Goal: Task Accomplishment & Management: Manage account settings

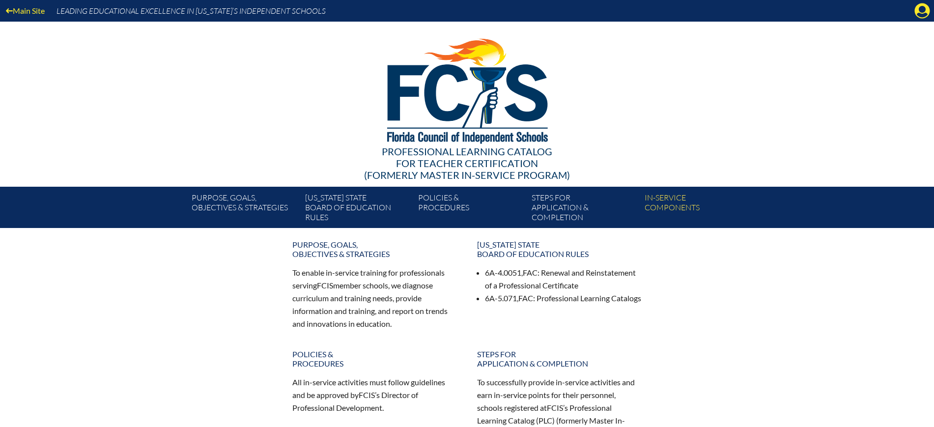
click at [915, 14] on icon "Manage Account" at bounding box center [923, 11] width 16 height 16
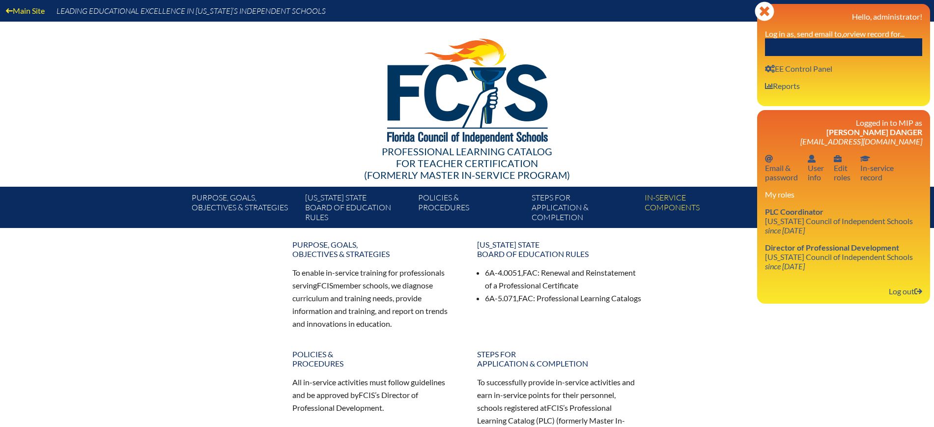
click at [882, 58] on div "Close Manage Account Hello, administrator! Log in as, send email to, or view re…" at bounding box center [843, 55] width 173 height 102
click at [878, 48] on input "text" at bounding box center [843, 47] width 157 height 18
paste input "koconnor@sjcds.net"
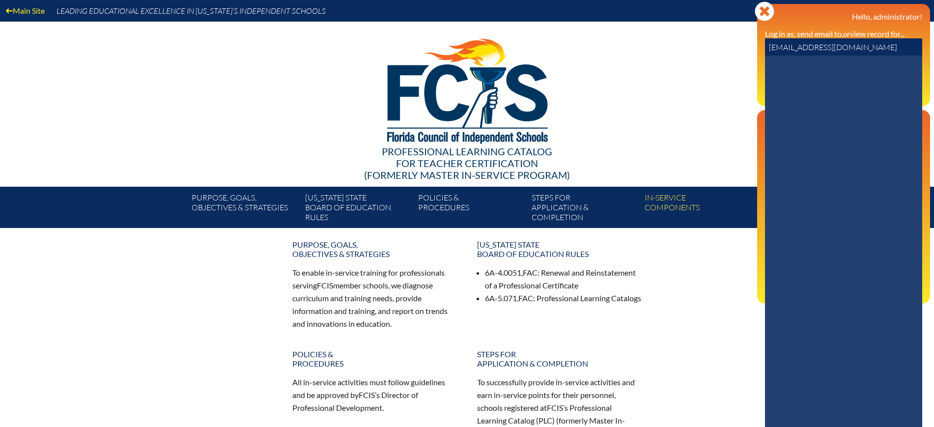
drag, startPoint x: 853, startPoint y: 51, endPoint x: 702, endPoint y: 54, distance: 150.9
click at [702, 54] on div "Main Site Leading Educational Excellence in Florida’s Independent Schools Profe…" at bounding box center [467, 114] width 934 height 228
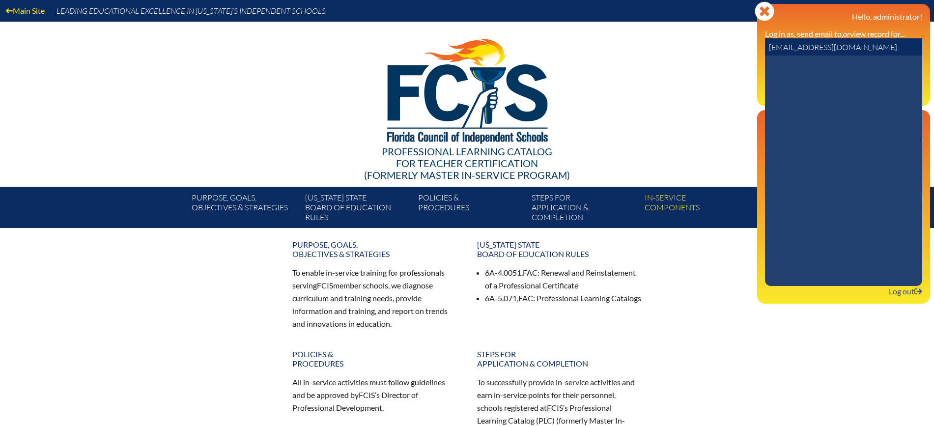
paste input "Kayla O'Connor"
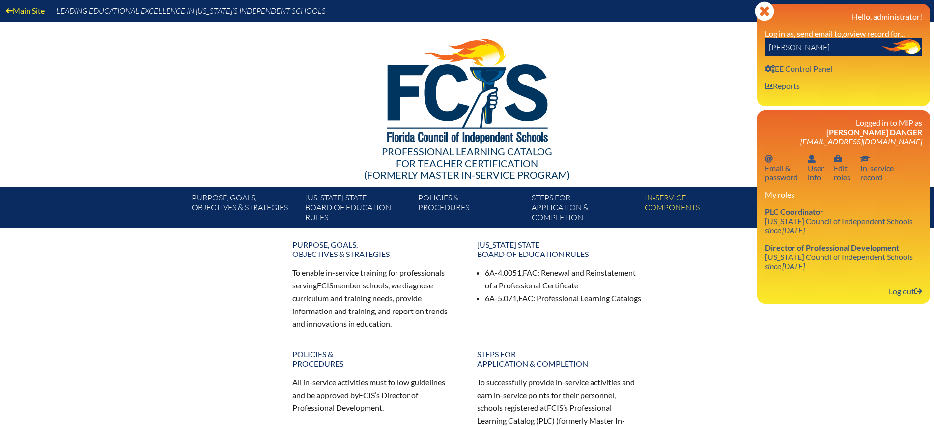
drag, startPoint x: 832, startPoint y: 48, endPoint x: 788, endPoint y: 51, distance: 43.3
click at [788, 51] on input "Kayla O'Connor" at bounding box center [843, 47] width 157 height 18
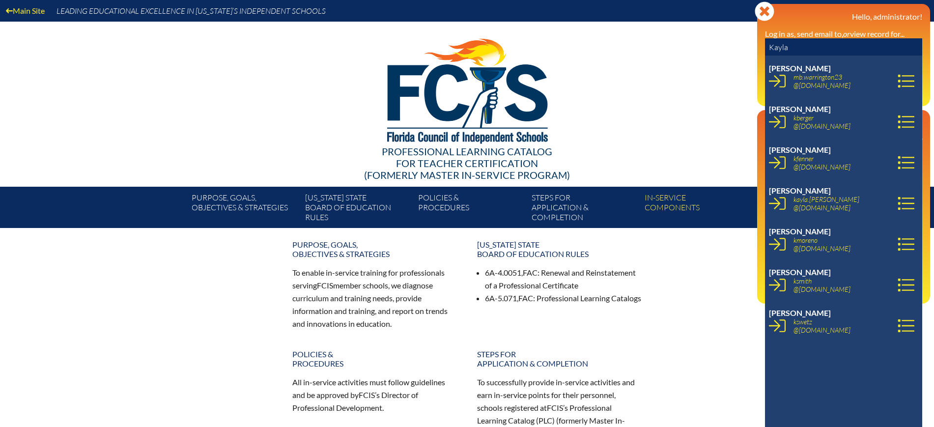
type input "Kayla"
click at [643, 104] on div at bounding box center [467, 90] width 566 height 136
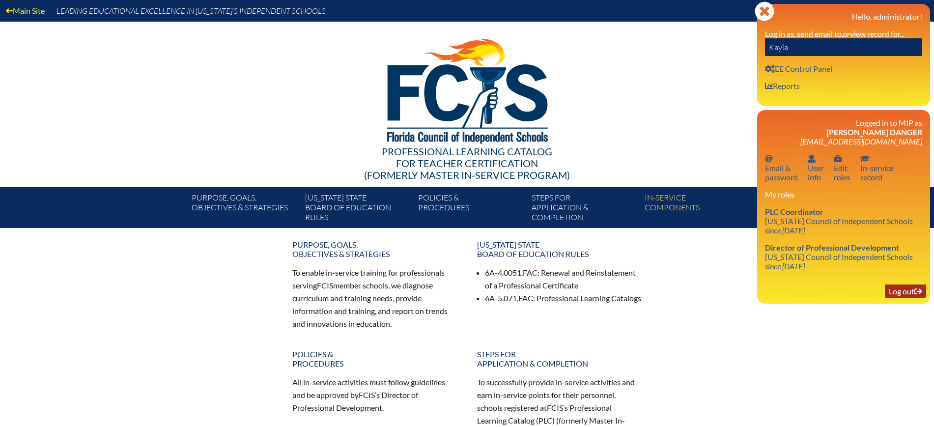
click at [903, 289] on link "Log out Log out" at bounding box center [905, 291] width 41 height 13
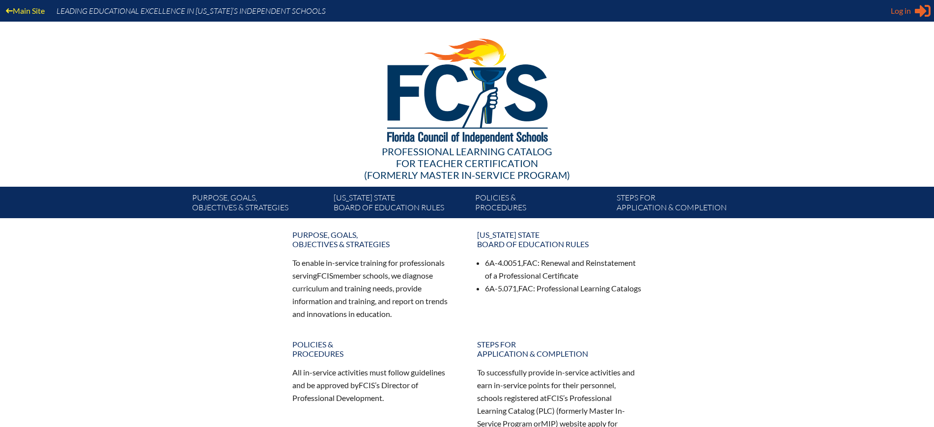
type input "[EMAIL_ADDRESS][DOMAIN_NAME]"
click at [903, 13] on span "Log in" at bounding box center [901, 11] width 20 height 12
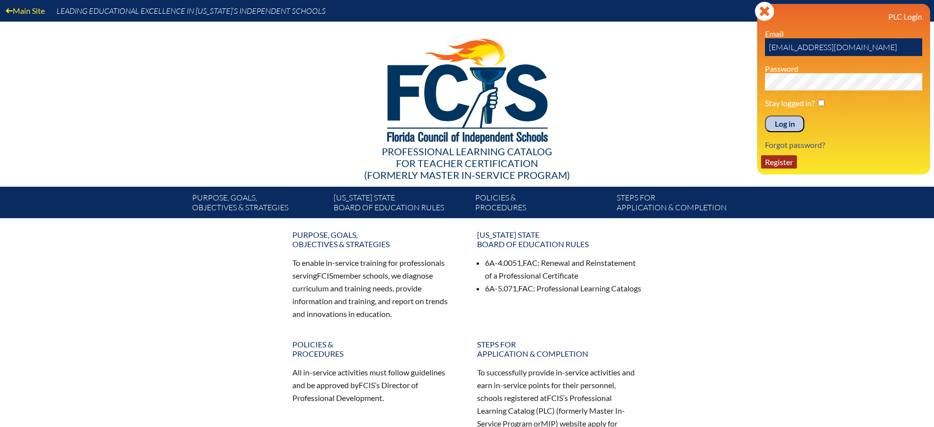
click at [780, 160] on link "Register" at bounding box center [779, 161] width 36 height 13
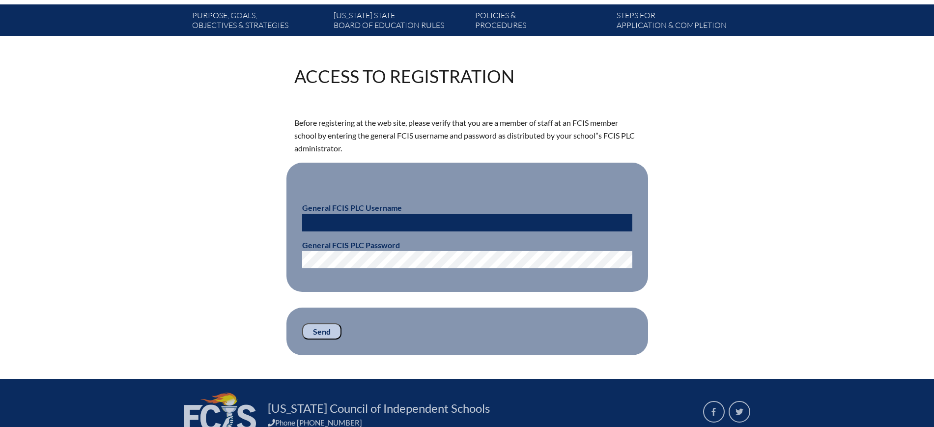
scroll to position [184, 0]
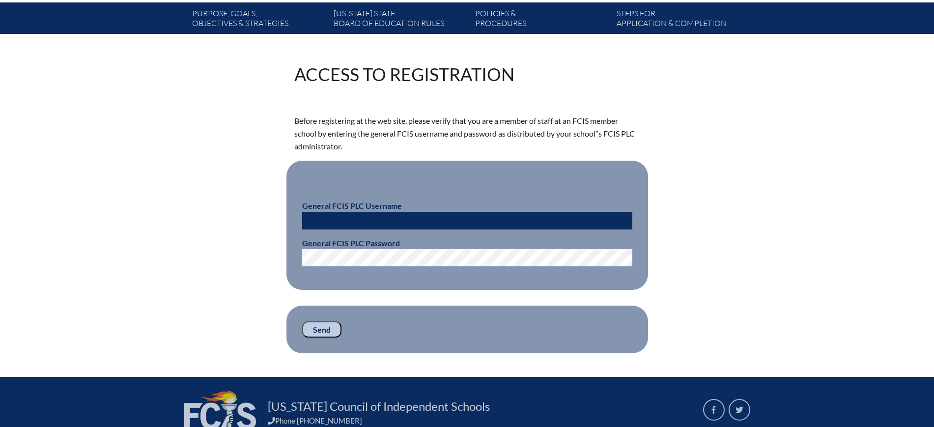
type input "[EMAIL_ADDRESS][DOMAIN_NAME]"
drag, startPoint x: 385, startPoint y: 218, endPoint x: 256, endPoint y: 219, distance: 129.3
click at [256, 219] on div "Access to Registration Before registering at the web site, please verify that y…" at bounding box center [467, 209] width 552 height 288
type input "fcismember"
click at [315, 325] on input "Send" at bounding box center [321, 329] width 39 height 17
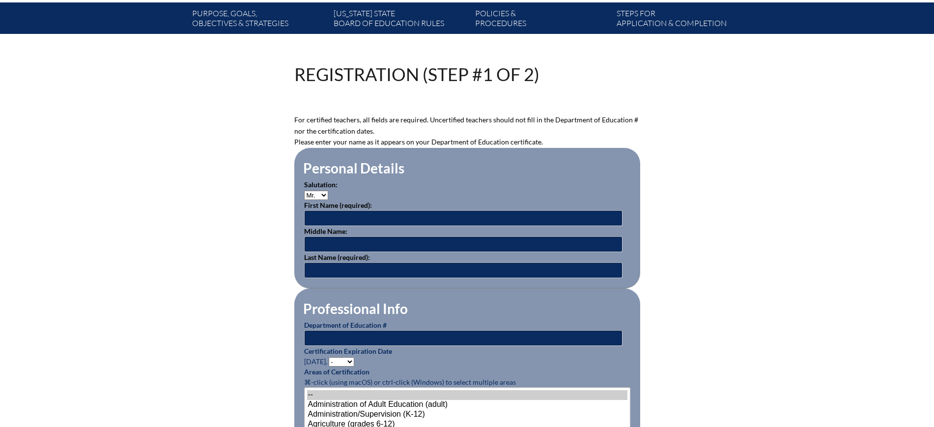
scroll to position [184, 0]
type input "[EMAIL_ADDRESS][DOMAIN_NAME]"
click at [323, 192] on select "Mr. Mrs. Ms. Dr. Rev." at bounding box center [316, 195] width 24 height 9
select select "Ms."
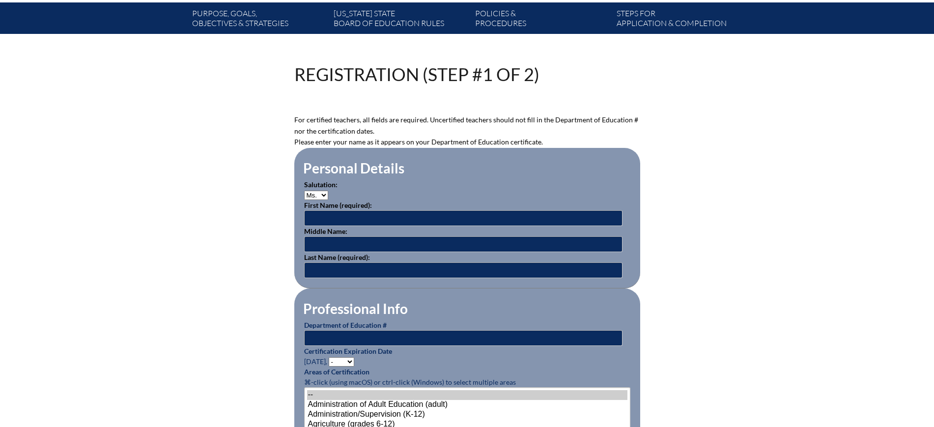
click at [304, 191] on select "Mr. Mrs. Ms. Dr. Rev." at bounding box center [316, 195] width 24 height 9
click at [325, 219] on input "text" at bounding box center [463, 218] width 318 height 16
paste input "Kayla O'Connor"
drag, startPoint x: 376, startPoint y: 213, endPoint x: 327, endPoint y: 216, distance: 49.2
click at [327, 216] on input "Kayla O'Connor" at bounding box center [463, 218] width 318 height 16
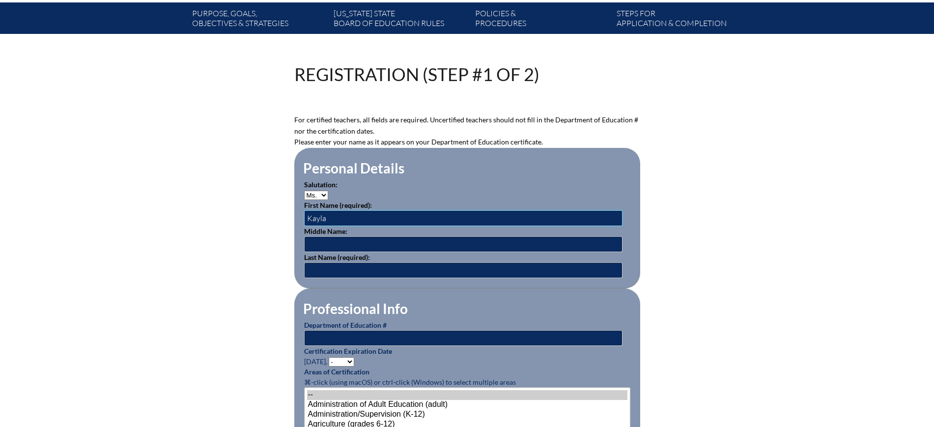
type input "Kayla"
paste input "[PERSON_NAME]"
type input "[PERSON_NAME]"
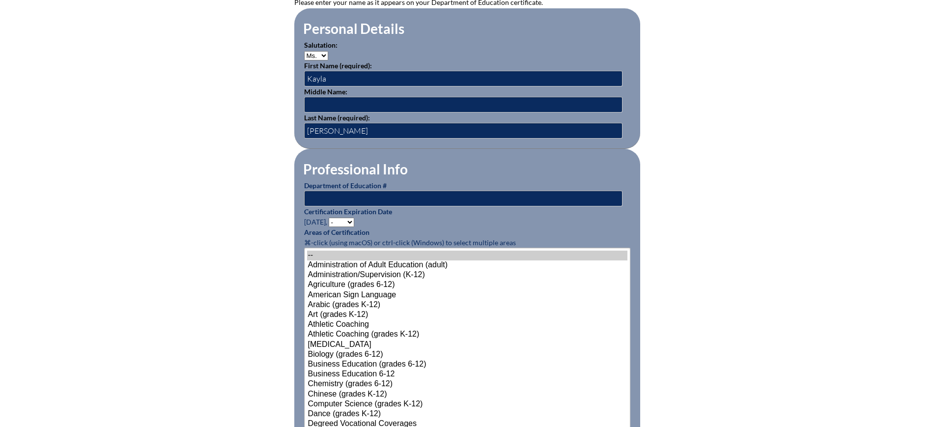
scroll to position [369, 0]
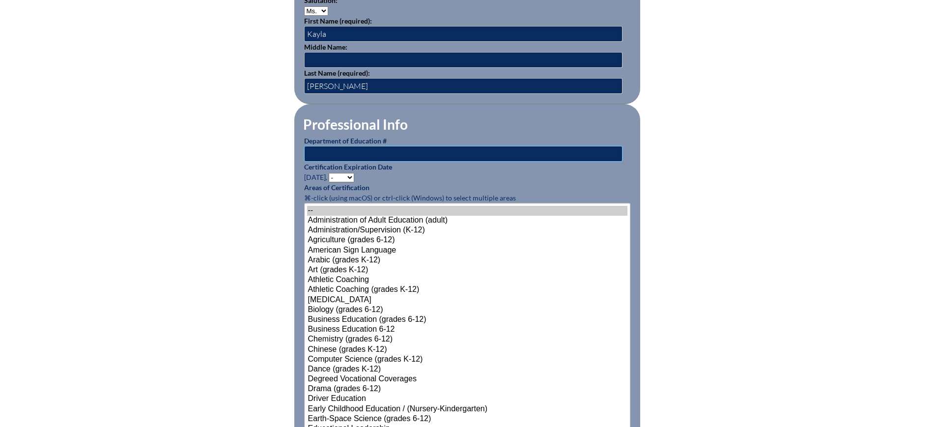
click at [353, 146] on input "text" at bounding box center [463, 154] width 318 height 16
paste input "1219360"
type input "1219360"
click at [352, 173] on select "- 2031 2030 2029 2028 2027 2026 2025 2024 2023 2022 2021 2020 2019 2018 2017 20…" at bounding box center [342, 177] width 26 height 9
select select "2026"
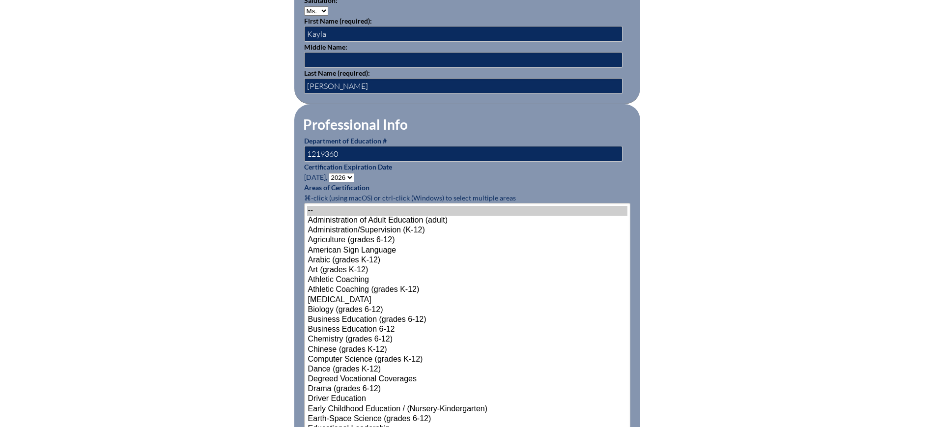
click at [330, 173] on select "- 2031 2030 2029 2028 2027 2026 2025 2024 2023 2022 2021 2020 2019 2018 2017 20…" at bounding box center [342, 177] width 26 height 9
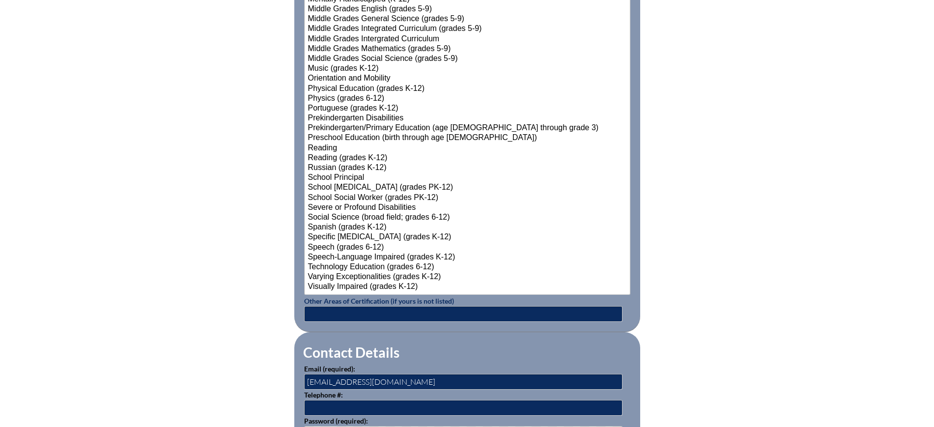
scroll to position [1290, 0]
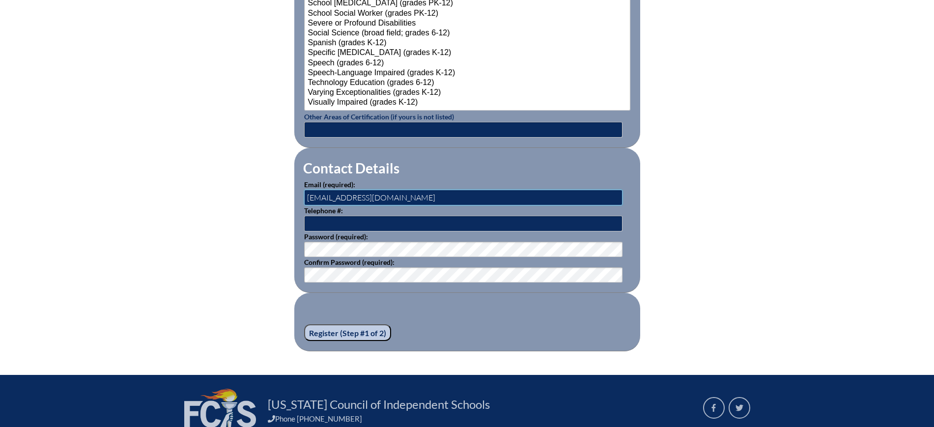
drag, startPoint x: 383, startPoint y: 196, endPoint x: 283, endPoint y: 196, distance: 100.3
paste input "[PERSON_NAME][EMAIL_ADDRESS][DOMAIN_NAME]"
type input "[EMAIL_ADDRESS][DOMAIN_NAME]"
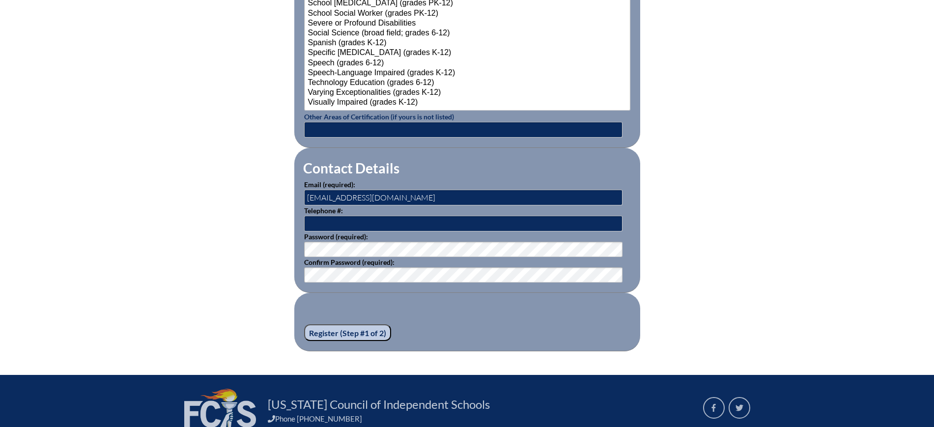
click at [345, 329] on input "Register (Step #1 of 2)" at bounding box center [347, 332] width 87 height 17
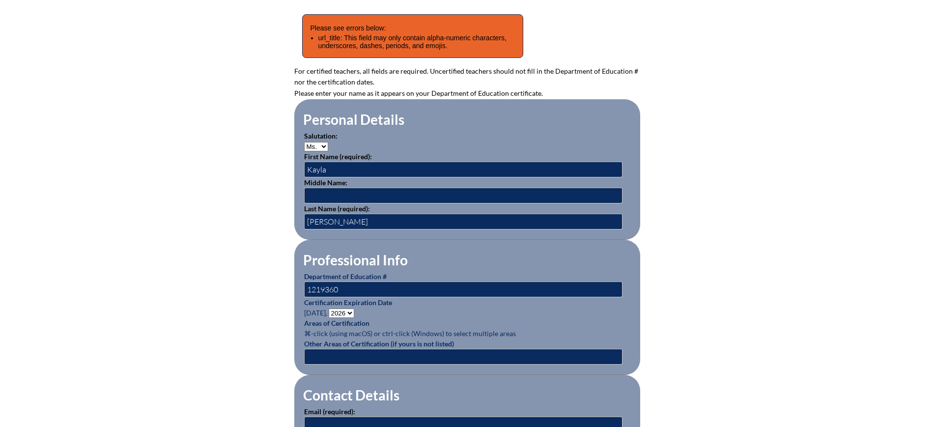
scroll to position [246, 0]
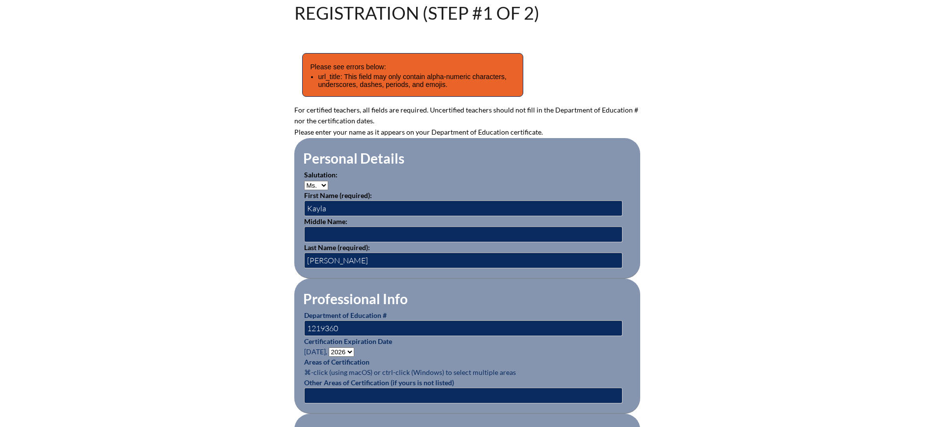
type input "[EMAIL_ADDRESS][DOMAIN_NAME]"
click at [317, 255] on input "[PERSON_NAME]" at bounding box center [463, 261] width 318 height 16
click at [317, 259] on input "[PERSON_NAME]" at bounding box center [463, 261] width 318 height 16
type input "O Connor"
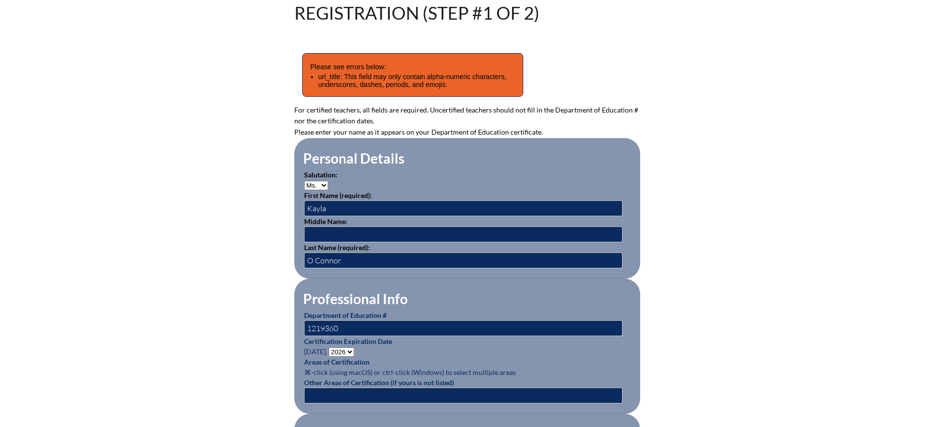
click at [248, 279] on div "Registration (Step #1 of 2) Please see errors below: url_title: This field may …" at bounding box center [467, 310] width 552 height 613
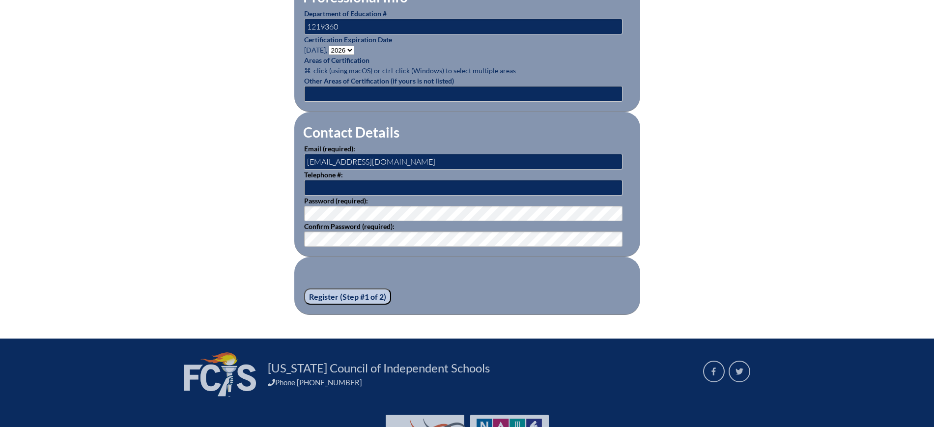
scroll to position [553, 0]
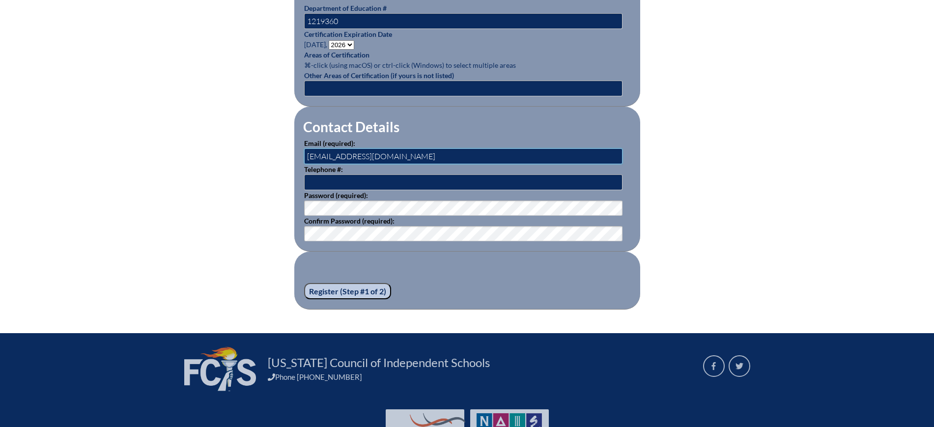
drag, startPoint x: 378, startPoint y: 152, endPoint x: 266, endPoint y: 153, distance: 112.5
click at [266, 153] on div "Registration (Step #1 of 2) Please see errors below: url_title: This field may …" at bounding box center [467, 3] width 552 height 613
paste input "oconnor@sjcds.net"
type input "[EMAIL_ADDRESS][DOMAIN_NAME]"
click at [351, 285] on input "Register (Step #1 of 2)" at bounding box center [347, 291] width 87 height 17
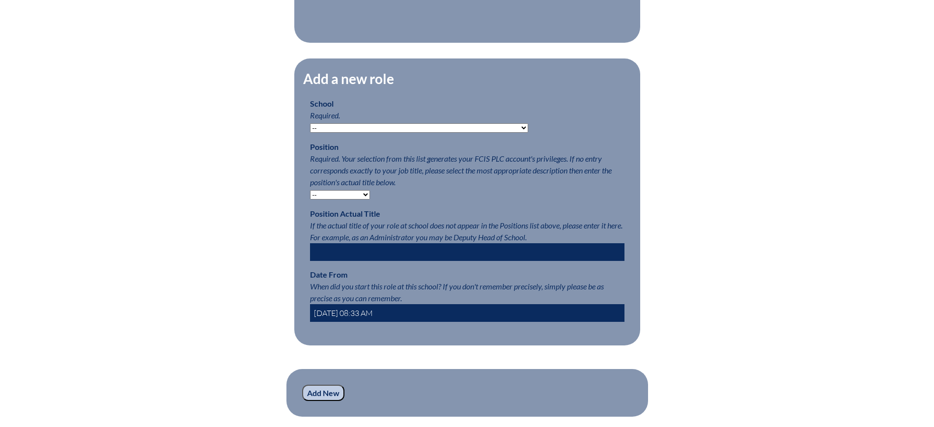
scroll to position [430, 0]
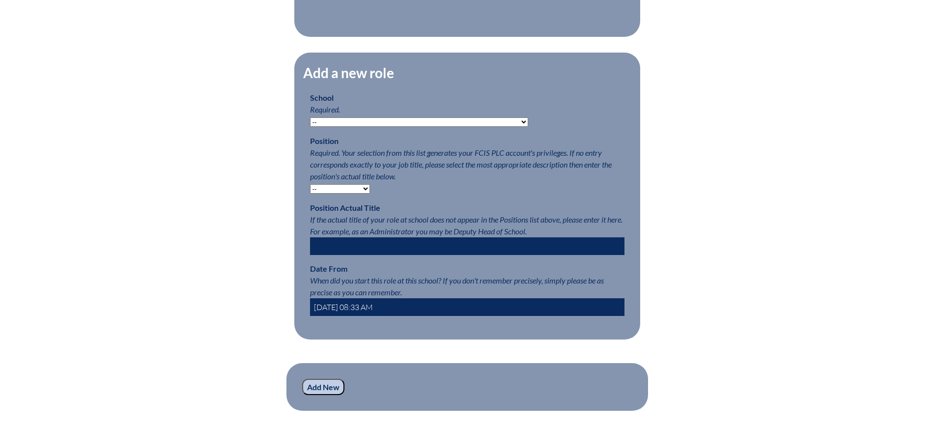
click at [423, 123] on p "School Required. -- Autism Inspired Academy Academy at Ocean Reef Academy at th…" at bounding box center [467, 109] width 315 height 35
click at [418, 127] on select "-- Autism Inspired Academy Academy at Ocean Reef Academy at the Lakes Academy P…" at bounding box center [419, 121] width 218 height 9
select select "20341"
click at [310, 124] on select "-- Autism Inspired Academy Academy at Ocean Reef Academy at the Lakes Academy P…" at bounding box center [419, 121] width 218 height 9
click at [345, 194] on select "-- Teacher PLC Coordinator Head of School Administrator" at bounding box center [340, 188] width 60 height 9
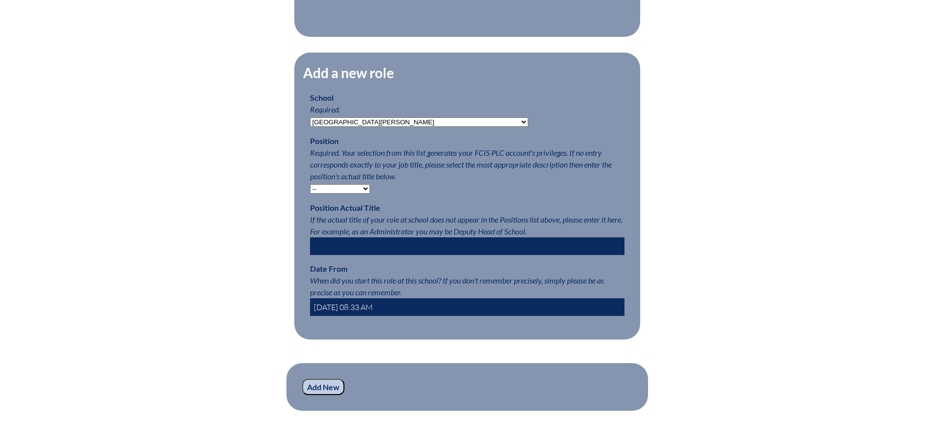
select select "15563"
click at [310, 191] on select "-- Teacher PLC Coordinator Head of School Administrator" at bounding box center [340, 188] width 60 height 9
click at [329, 316] on input "2025-08-13 08:33 AM" at bounding box center [467, 307] width 315 height 18
type input "2024-08-13 08:33 AM"
click at [248, 331] on div "Registration (Step #2 of 2): Add Roles Please complete your registration by add…" at bounding box center [467, 133] width 552 height 608
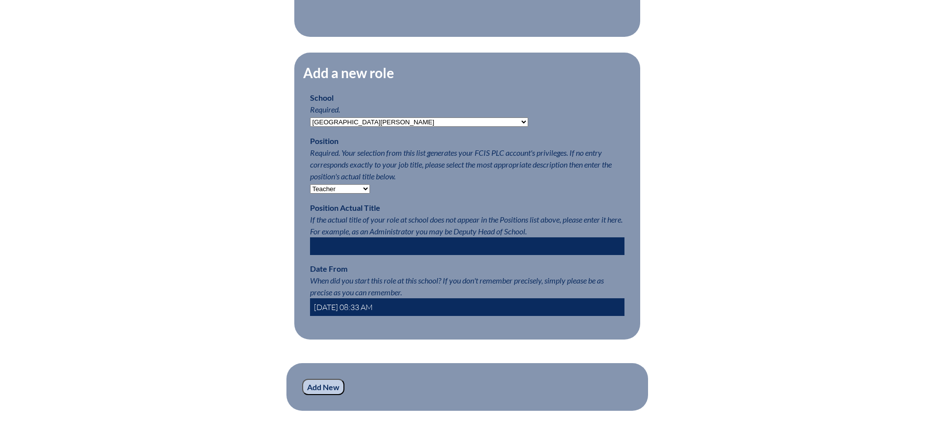
click at [325, 396] on input "Add New" at bounding box center [323, 387] width 42 height 17
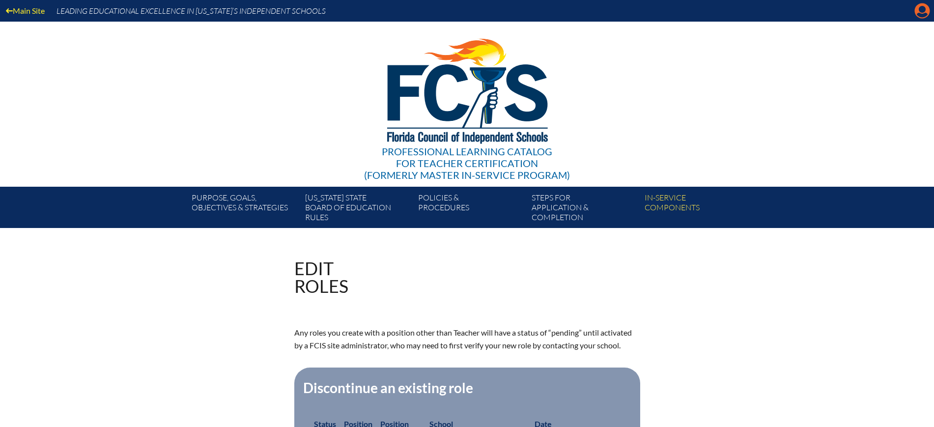
click at [925, 12] on icon at bounding box center [922, 10] width 15 height 15
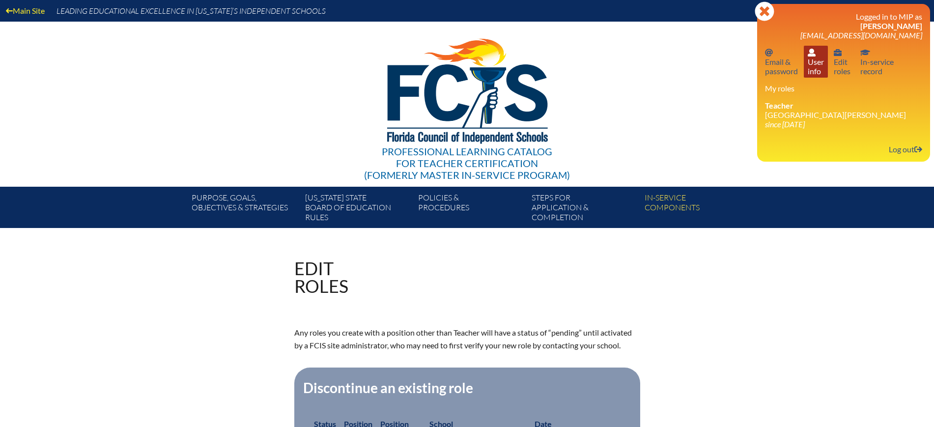
click at [816, 72] on link "User info User info" at bounding box center [816, 62] width 24 height 32
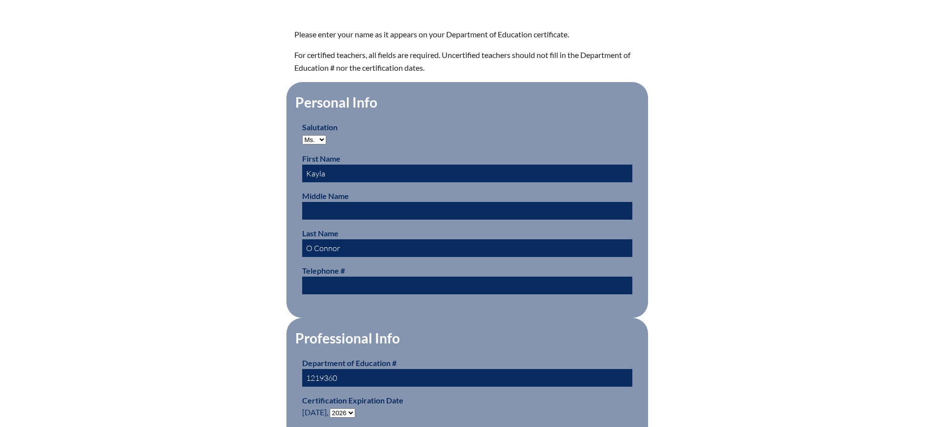
scroll to position [369, 0]
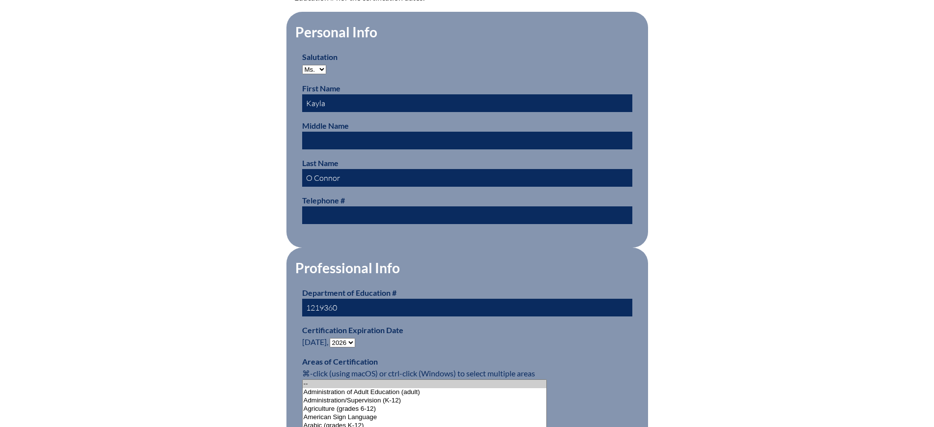
click at [314, 176] on input "O Connor" at bounding box center [467, 178] width 330 height 18
type input "[PERSON_NAME]"
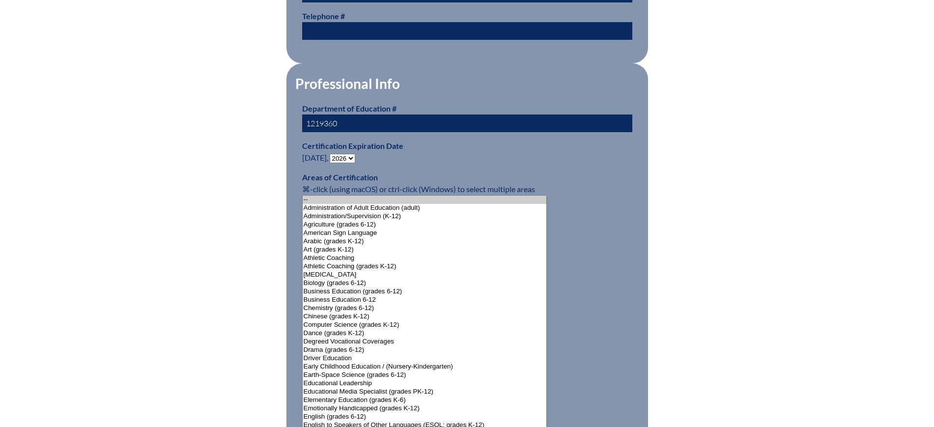
scroll to position [737, 0]
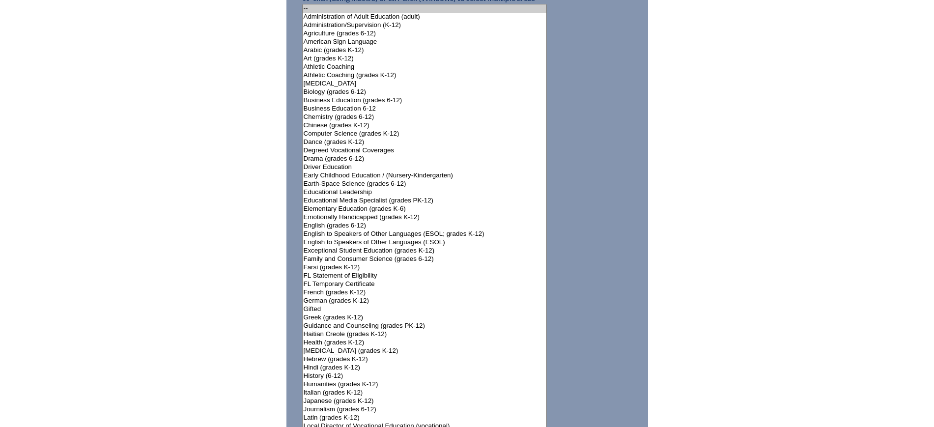
select select"]"] "15140"
click at [357, 227] on select"]"] "-- Administration of Adult Education (adult) Administration/Supervision (K-12) …" at bounding box center [424, 351] width 245 height 694
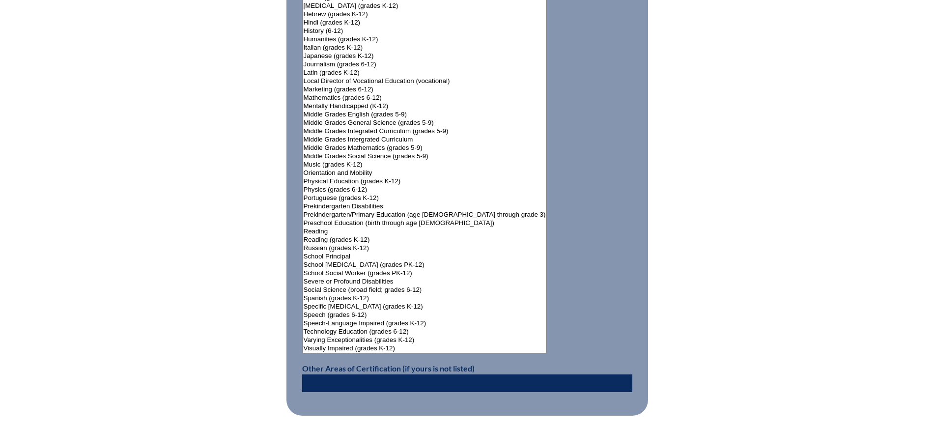
scroll to position [1236, 0]
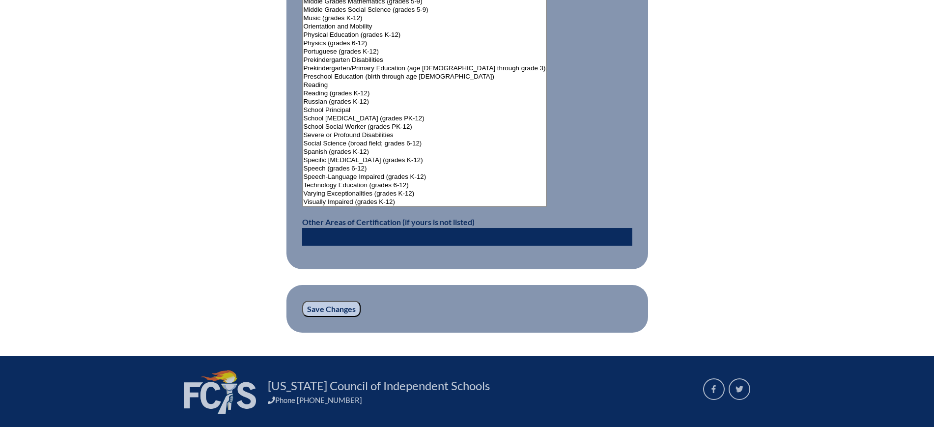
click at [362, 238] on input "text" at bounding box center [467, 237] width 330 height 18
paste input "English for Speakers of Other Languages"
type input "English for Speakers of Other Languages"
click at [323, 301] on input "Save Changes" at bounding box center [331, 309] width 58 height 17
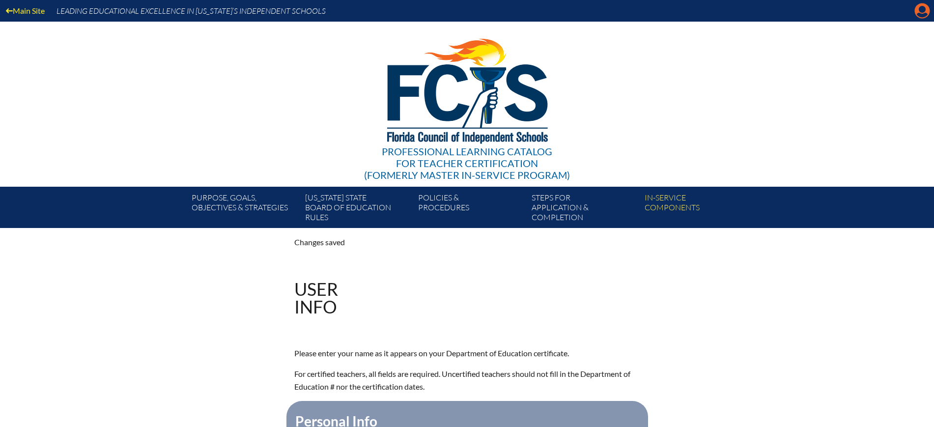
click at [921, 11] on icon "Manage account" at bounding box center [923, 11] width 16 height 16
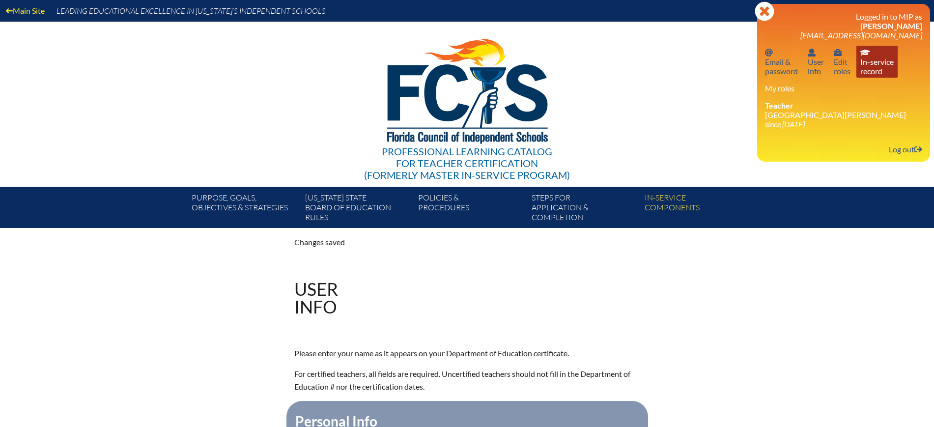
click at [880, 71] on link "In-service record In-service record" at bounding box center [877, 62] width 41 height 32
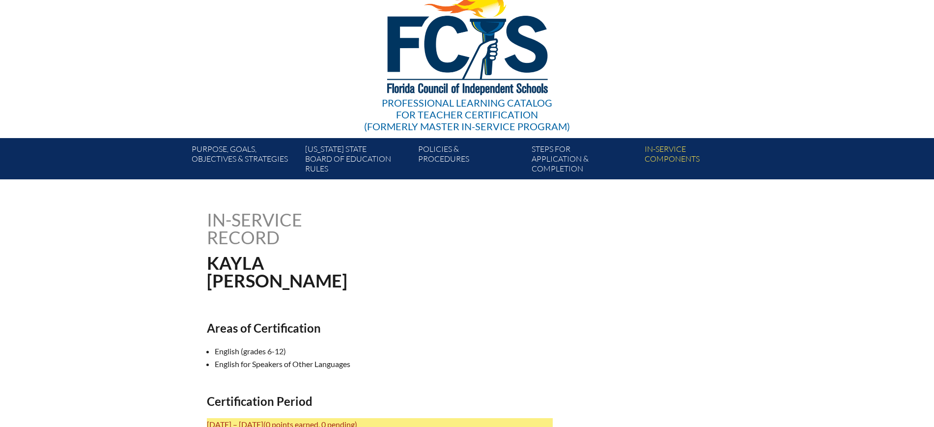
scroll to position [45, 0]
